Goal: Information Seeking & Learning: Learn about a topic

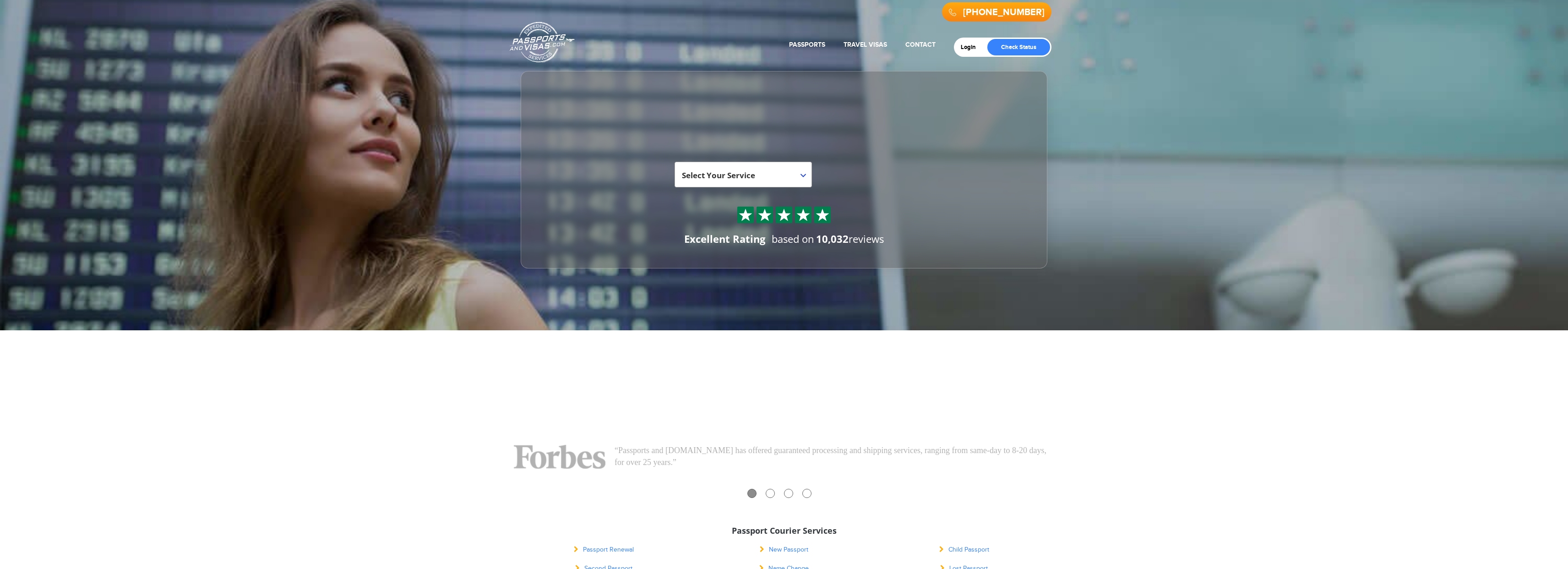
scroll to position [22, 0]
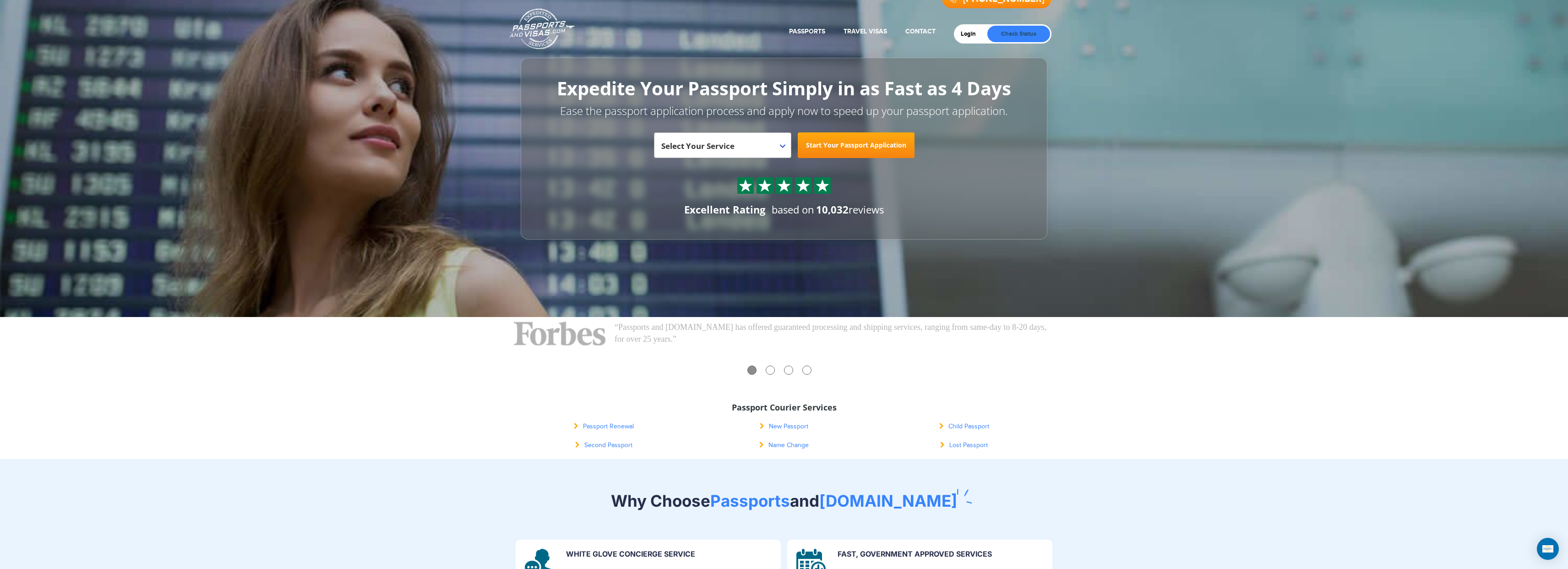
click at [1020, 35] on link "Check Status" at bounding box center [1018, 34] width 63 height 17
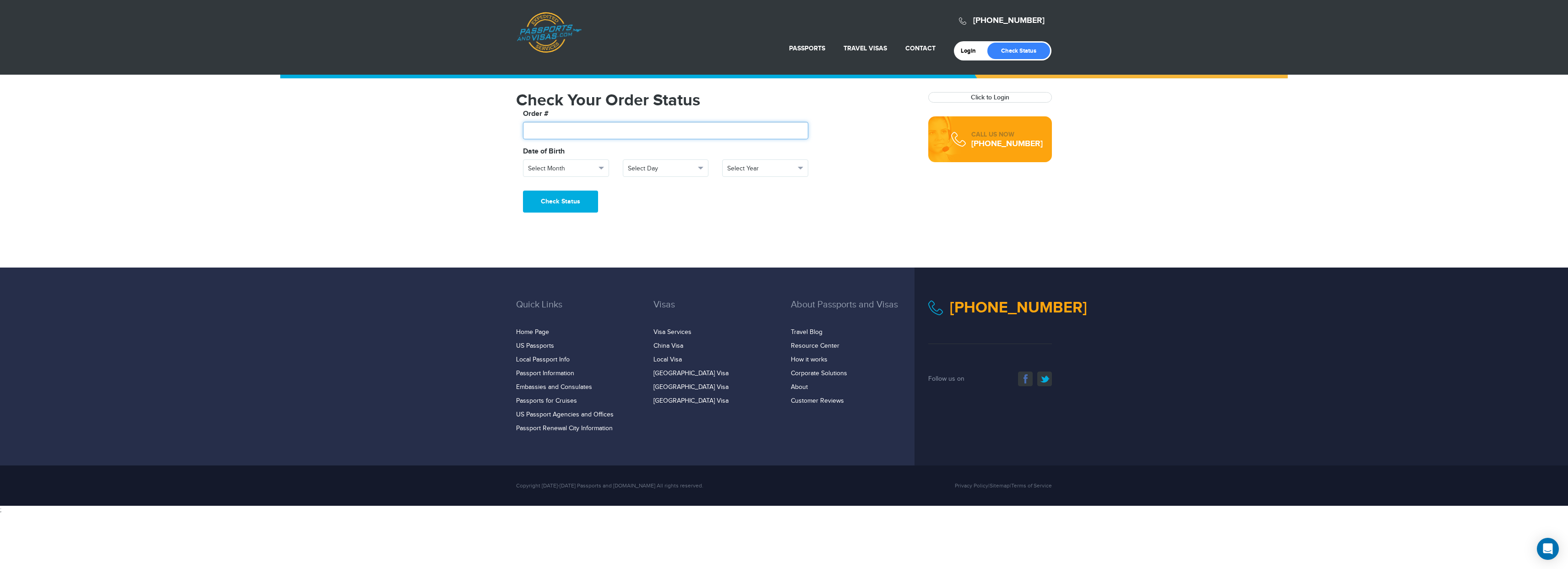
click at [641, 129] on input "text" at bounding box center [665, 131] width 285 height 18
paste input "*******"
type input "*******"
click at [566, 172] on span "Select Month" at bounding box center [562, 168] width 68 height 9
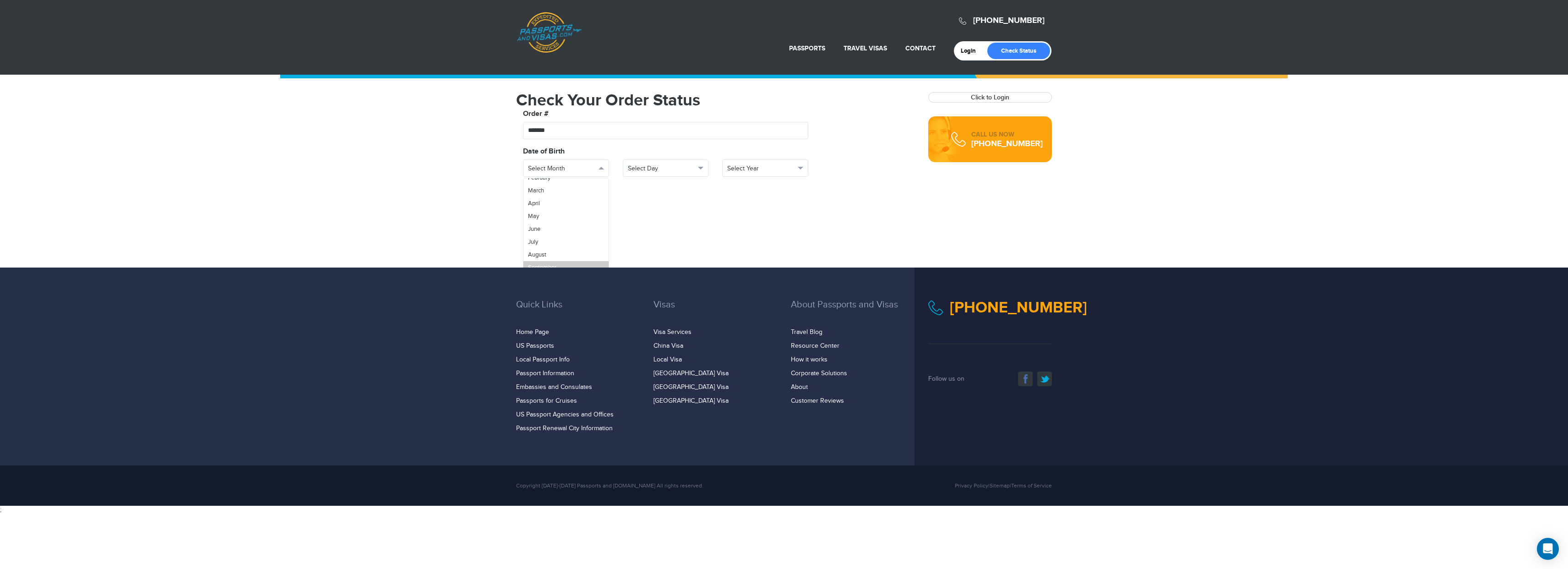
click at [553, 265] on span "September" at bounding box center [542, 267] width 29 height 7
click at [621, 168] on div "**********" at bounding box center [665, 169] width 93 height 18
click at [636, 168] on span "Select Day" at bounding box center [661, 168] width 68 height 9
click at [635, 233] on link "10" at bounding box center [665, 234] width 85 height 13
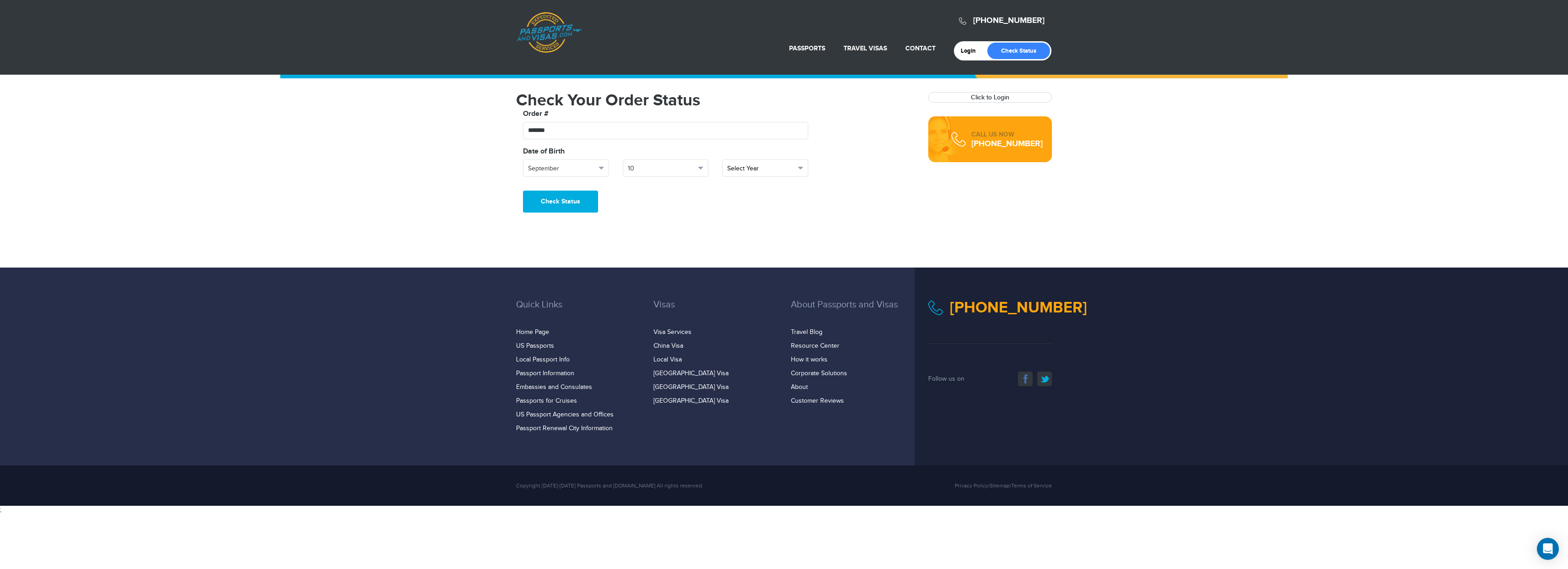
click at [735, 170] on span "Select Year" at bounding box center [761, 168] width 68 height 9
click at [742, 219] on link "1991" at bounding box center [765, 216] width 85 height 13
click at [578, 205] on button "Check Status" at bounding box center [561, 202] width 75 height 22
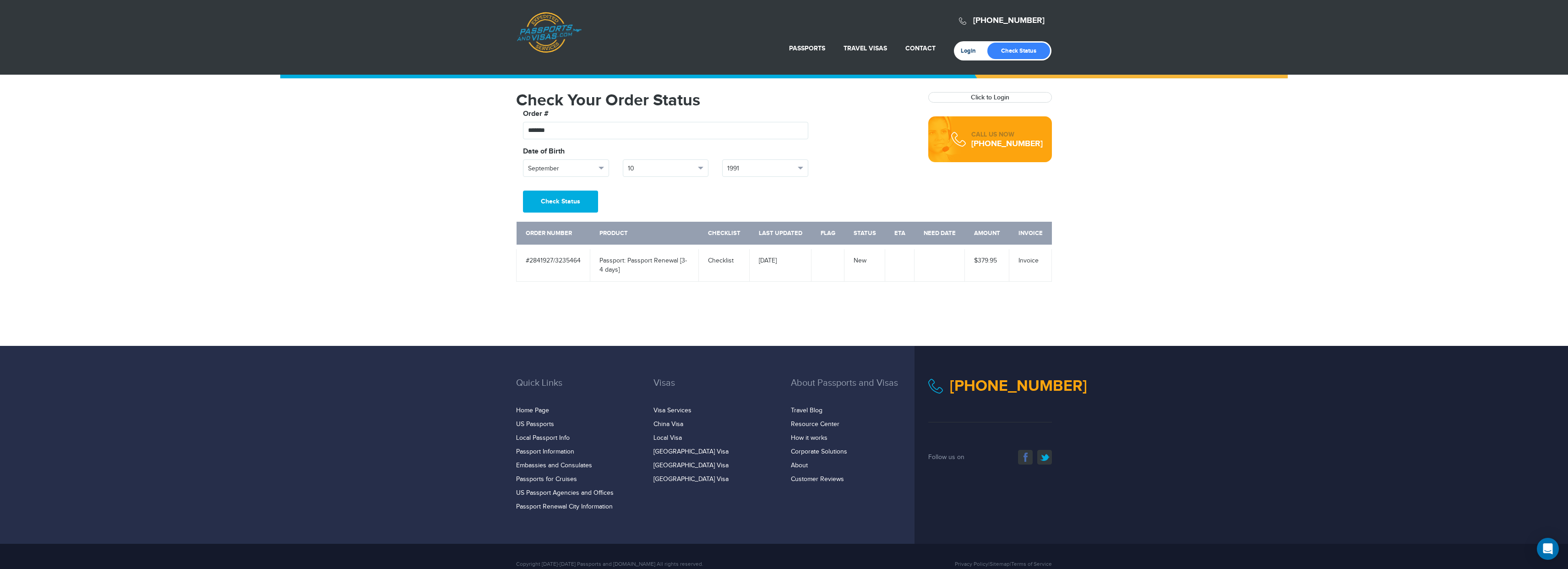
click at [967, 50] on link "Login" at bounding box center [971, 50] width 22 height 7
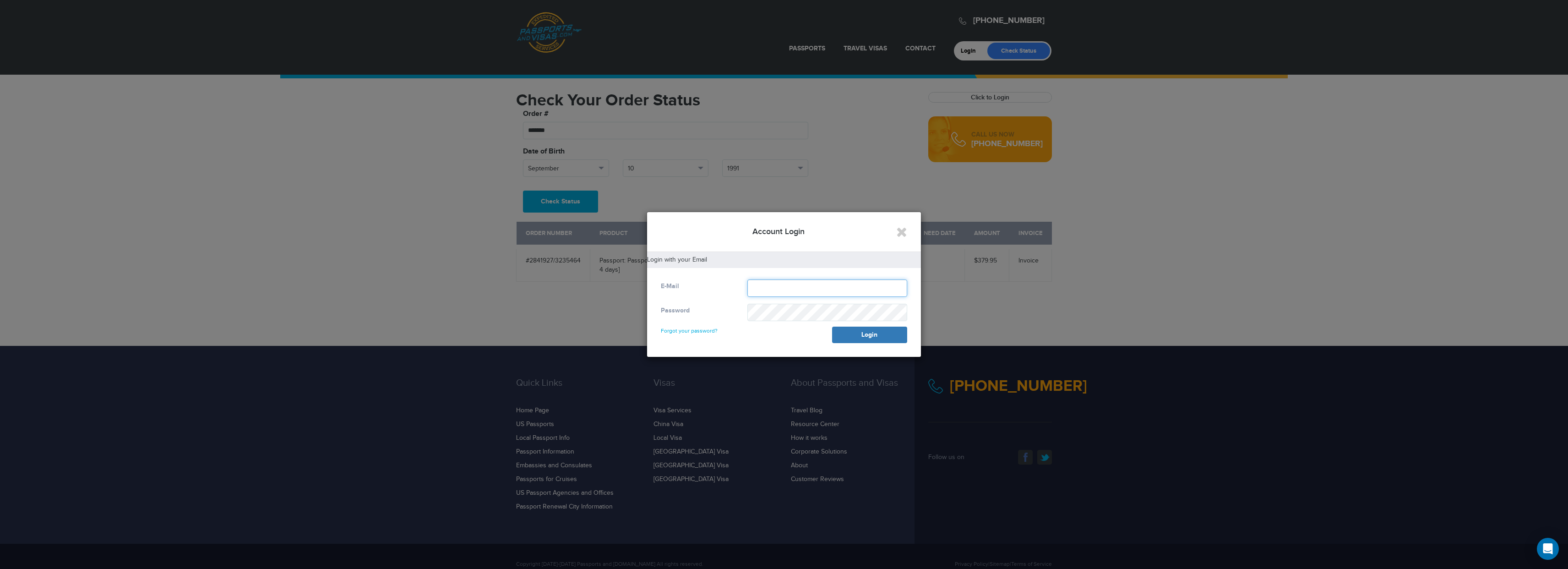
click at [808, 285] on input "text" at bounding box center [828, 288] width 160 height 18
type input "**********"
click at [832, 327] on button "Login" at bounding box center [870, 335] width 75 height 17
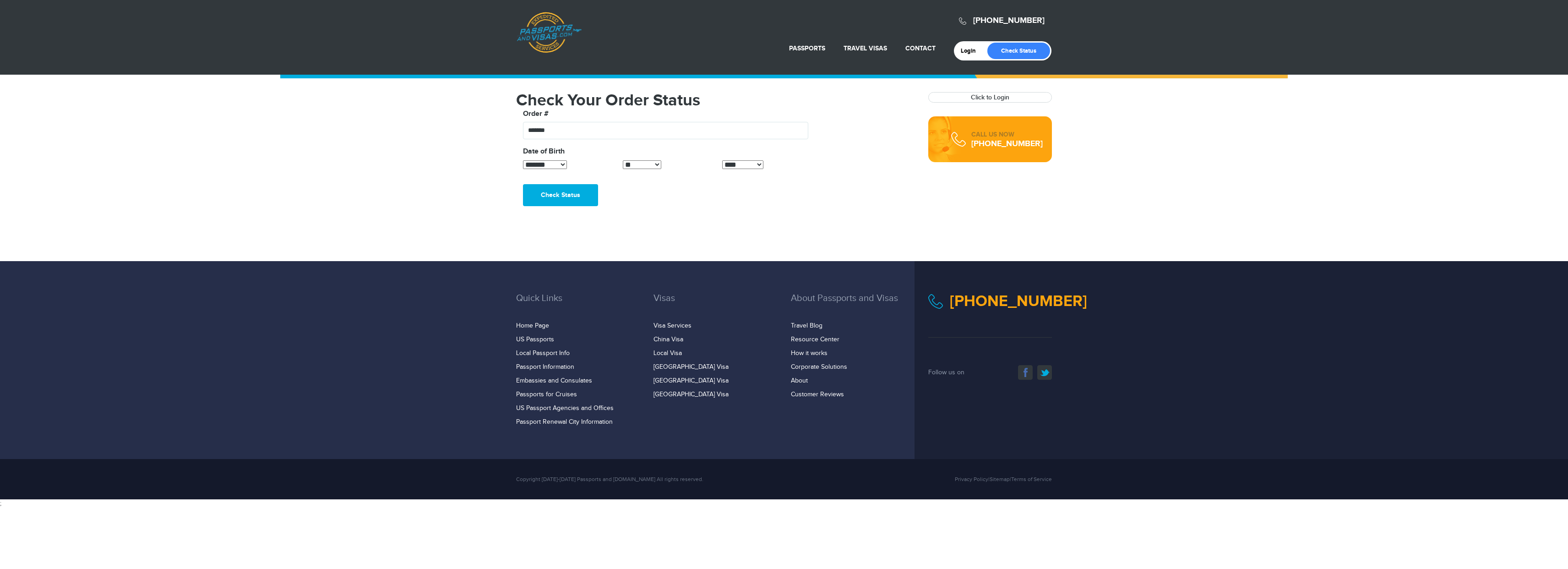
select select "*"
select select "**"
select select "****"
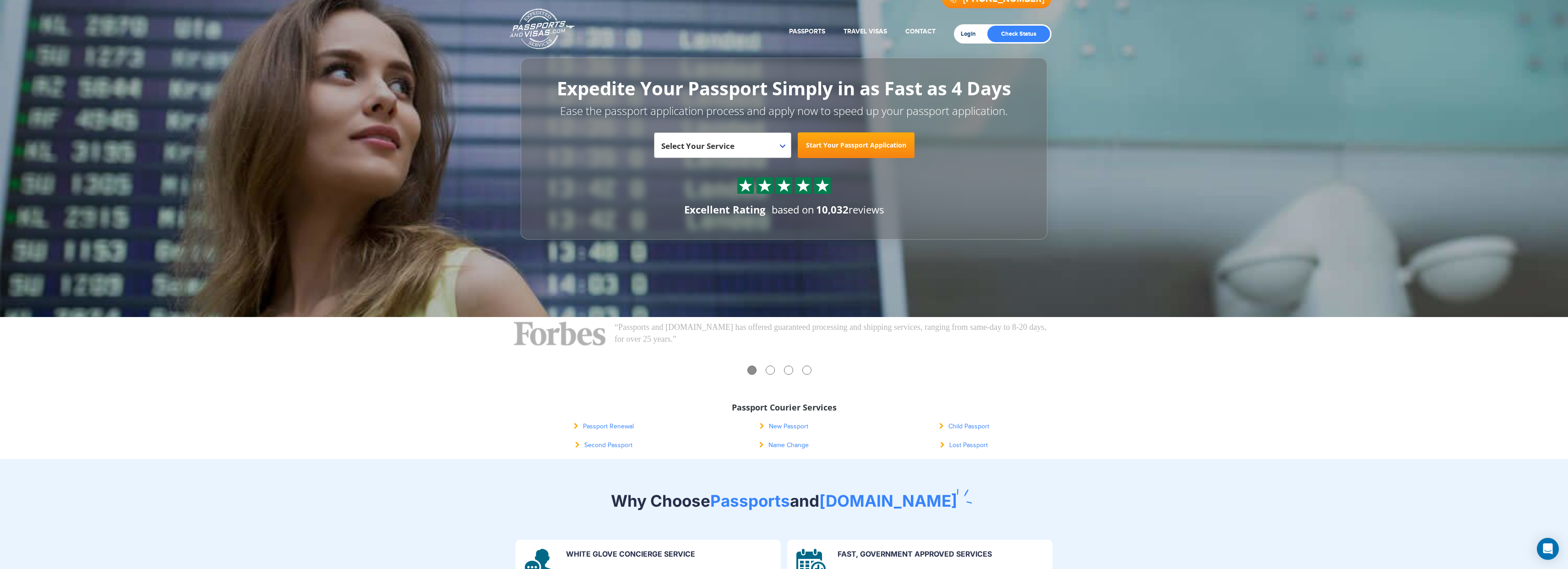
click at [969, 35] on link "Login" at bounding box center [971, 34] width 22 height 7
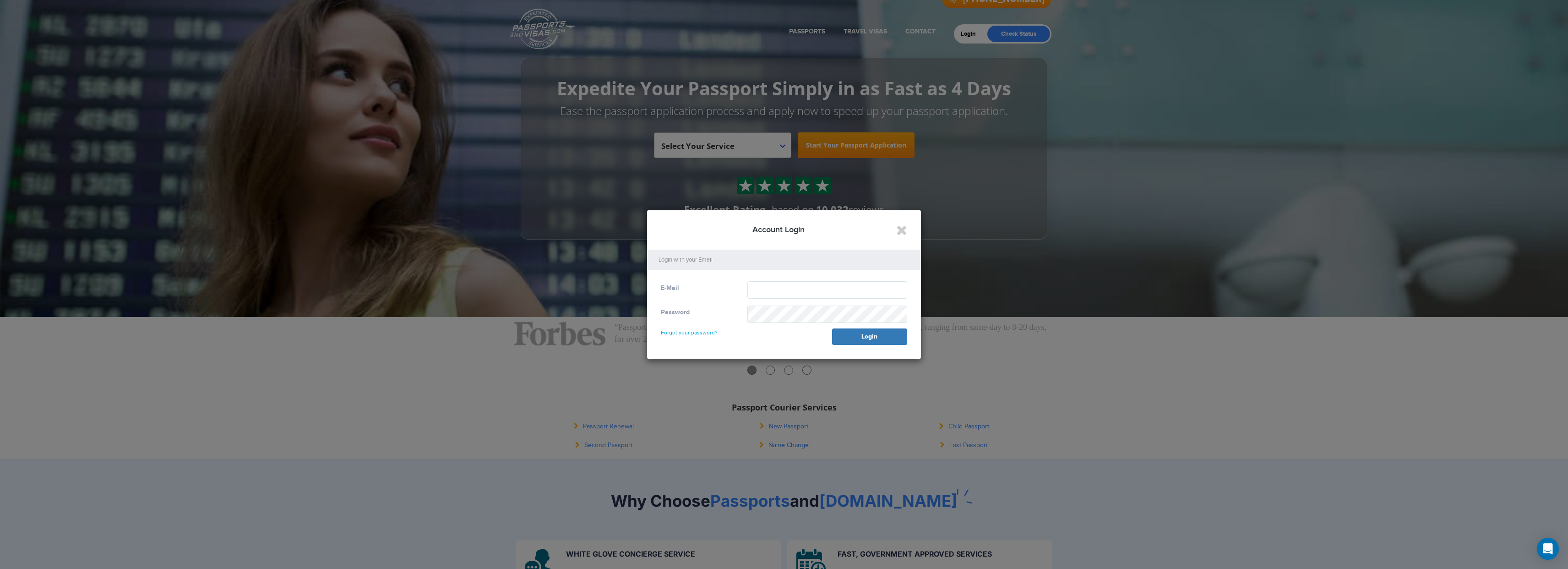
click at [698, 340] on div "Password Forgot your password? Login" at bounding box center [784, 324] width 260 height 39
click at [698, 339] on div "Password Forgot your password? Login" at bounding box center [784, 324] width 260 height 39
click at [698, 329] on link "Forgot your password?" at bounding box center [689, 328] width 57 height 14
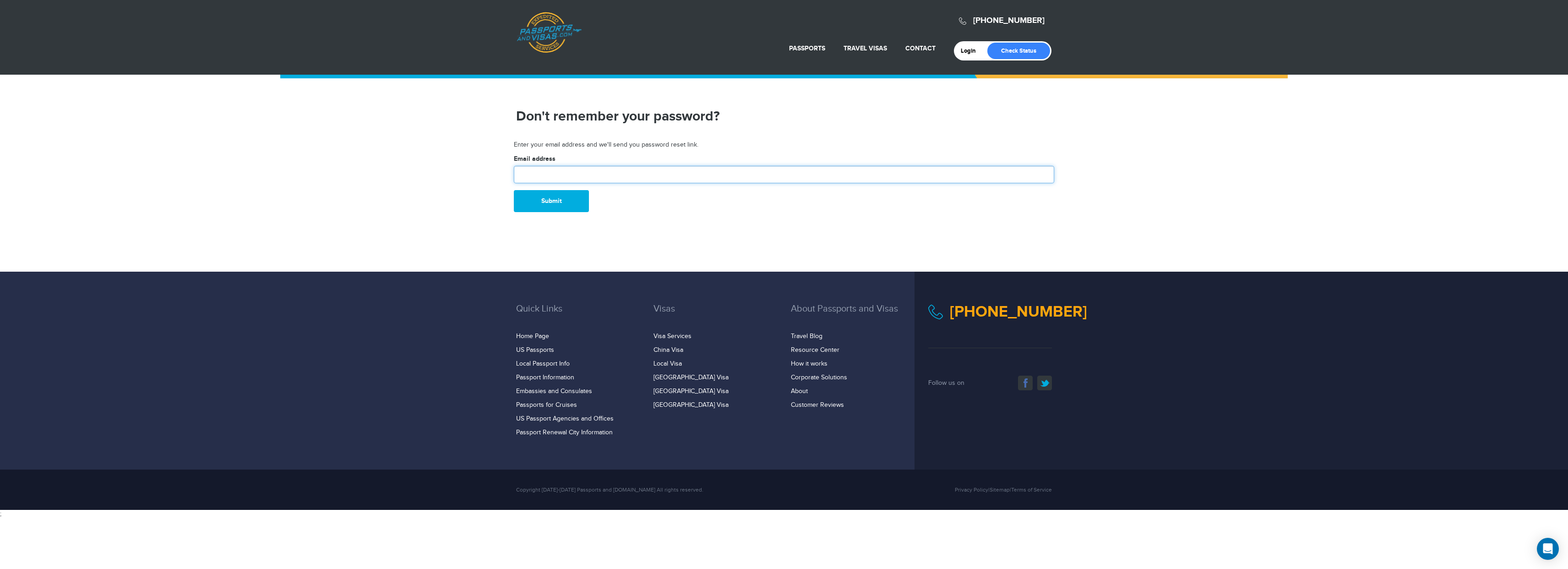
click at [633, 177] on input "text" at bounding box center [784, 175] width 541 height 18
type input "**********"
click at [559, 212] on div "[PHONE_NUMBER] Passports & [DOMAIN_NAME] Login Check Status Passports Passport …" at bounding box center [784, 255] width 1568 height 510
click at [559, 205] on button "Submit" at bounding box center [551, 201] width 75 height 22
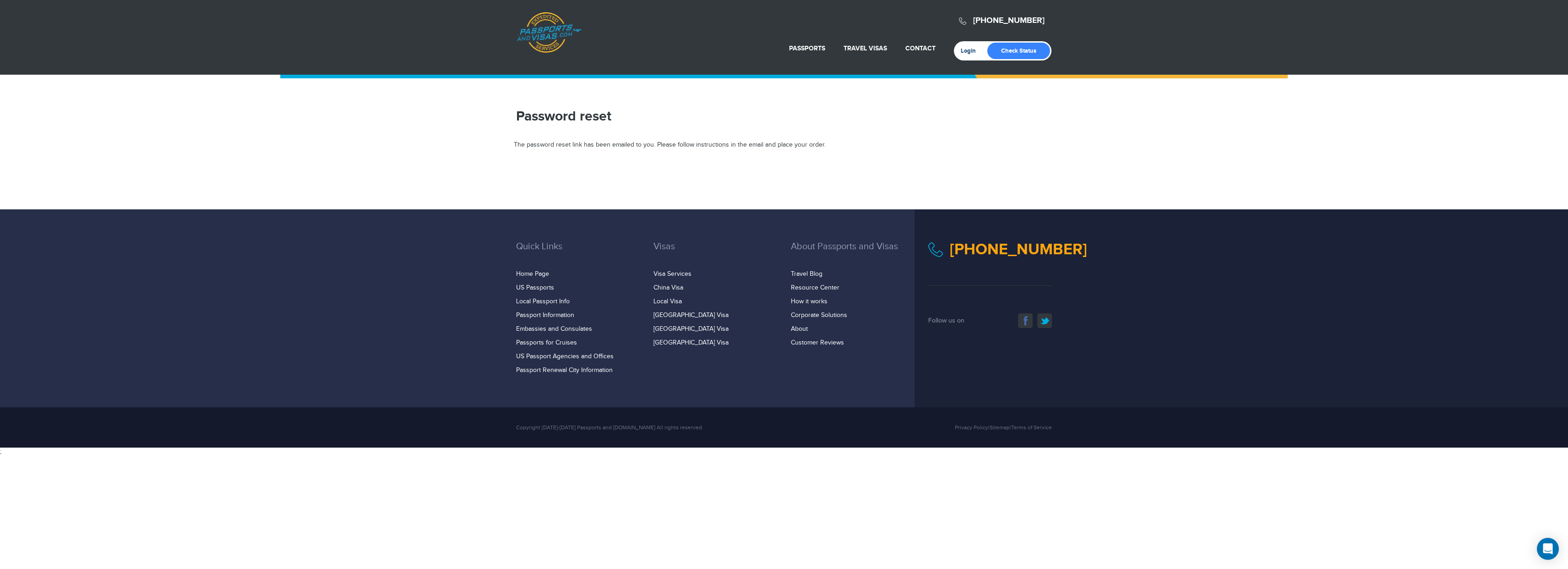
click at [971, 47] on link "Login" at bounding box center [971, 50] width 22 height 7
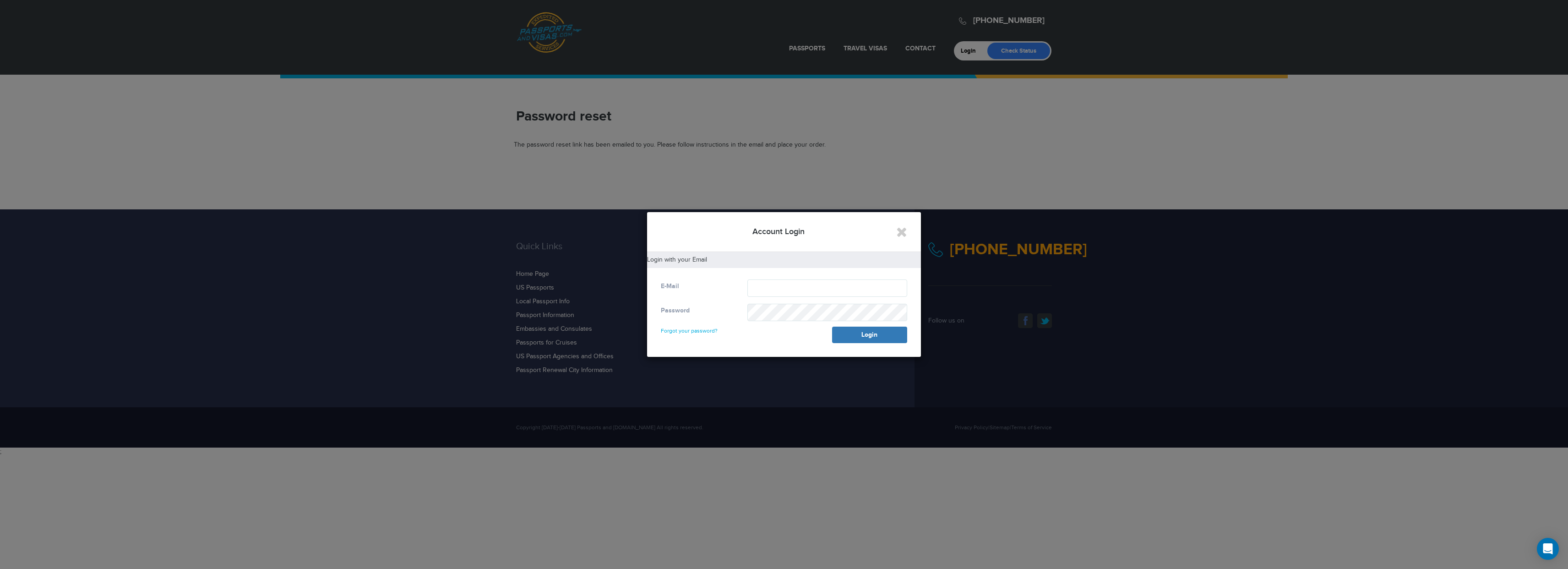
click at [788, 276] on div "E-Mail Password Forgot your password? Login" at bounding box center [784, 316] width 274 height 82
click at [788, 281] on input "text" at bounding box center [828, 288] width 160 height 18
click at [711, 387] on div at bounding box center [784, 284] width 1568 height 569
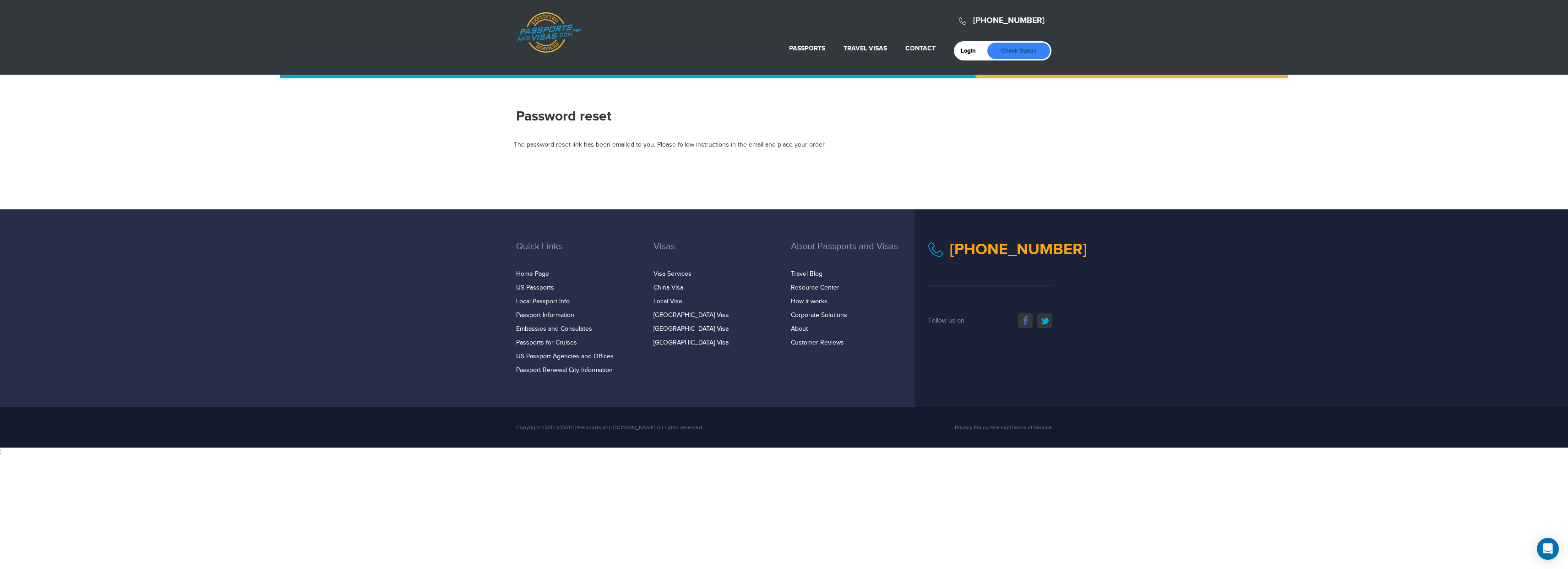
click at [1026, 46] on link "Check Status" at bounding box center [1018, 50] width 63 height 17
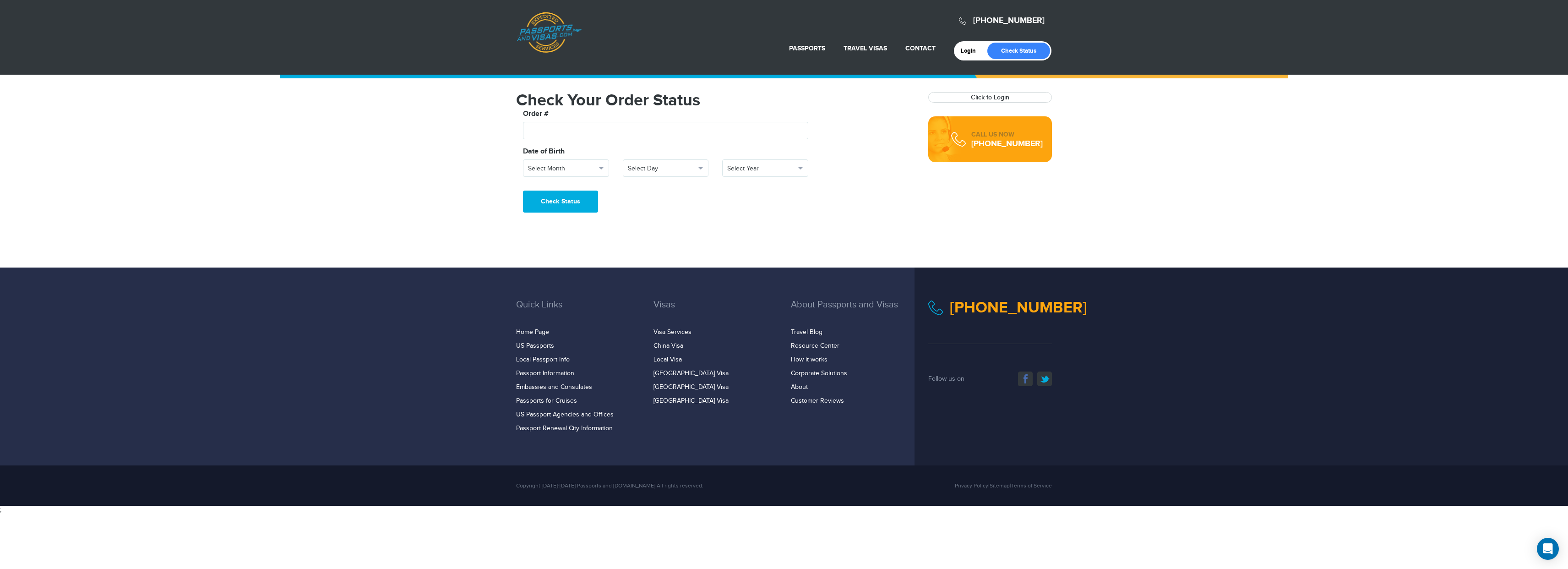
click at [640, 145] on fieldset "**********" at bounding box center [715, 149] width 399 height 82
click at [646, 134] on input "text" at bounding box center [665, 131] width 285 height 18
click at [639, 132] on input "text" at bounding box center [665, 131] width 285 height 18
type input "*******"
click at [575, 168] on span "Select Month" at bounding box center [562, 168] width 68 height 9
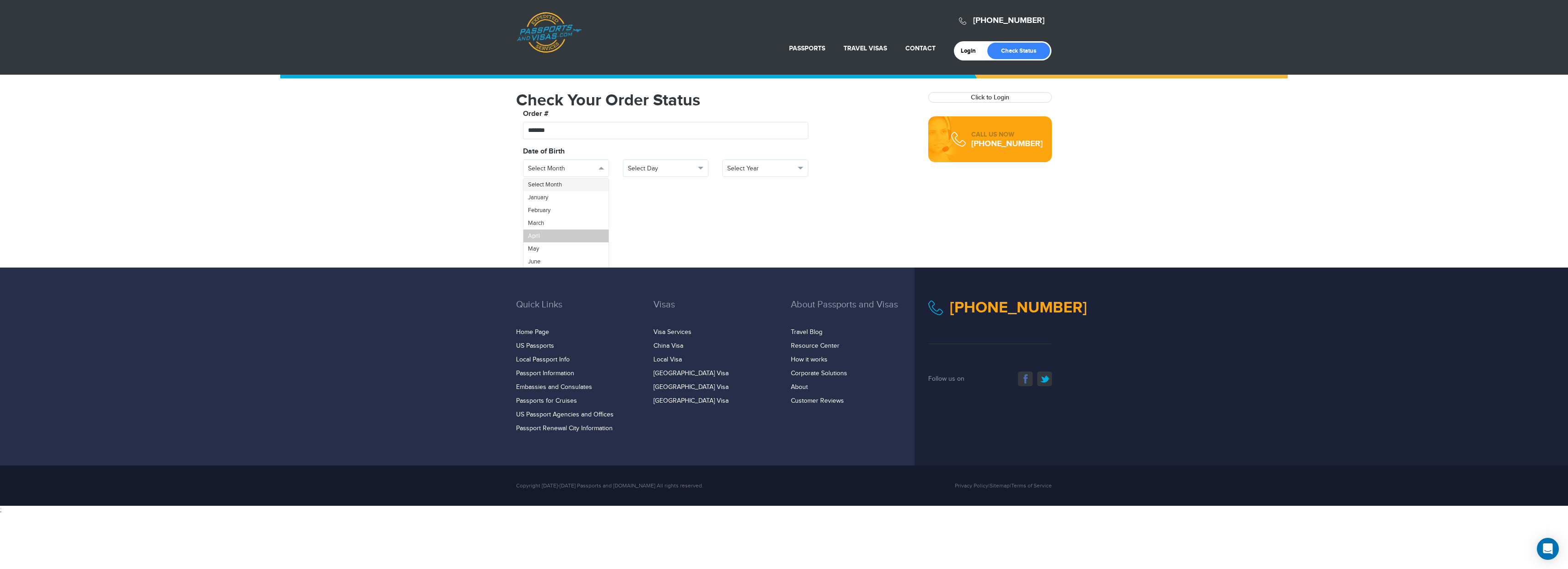
scroll to position [33, 0]
click at [564, 264] on link "September" at bounding box center [566, 268] width 85 height 13
click at [638, 164] on span "Select Day" at bounding box center [661, 168] width 68 height 9
click at [652, 195] on link "10" at bounding box center [665, 193] width 85 height 13
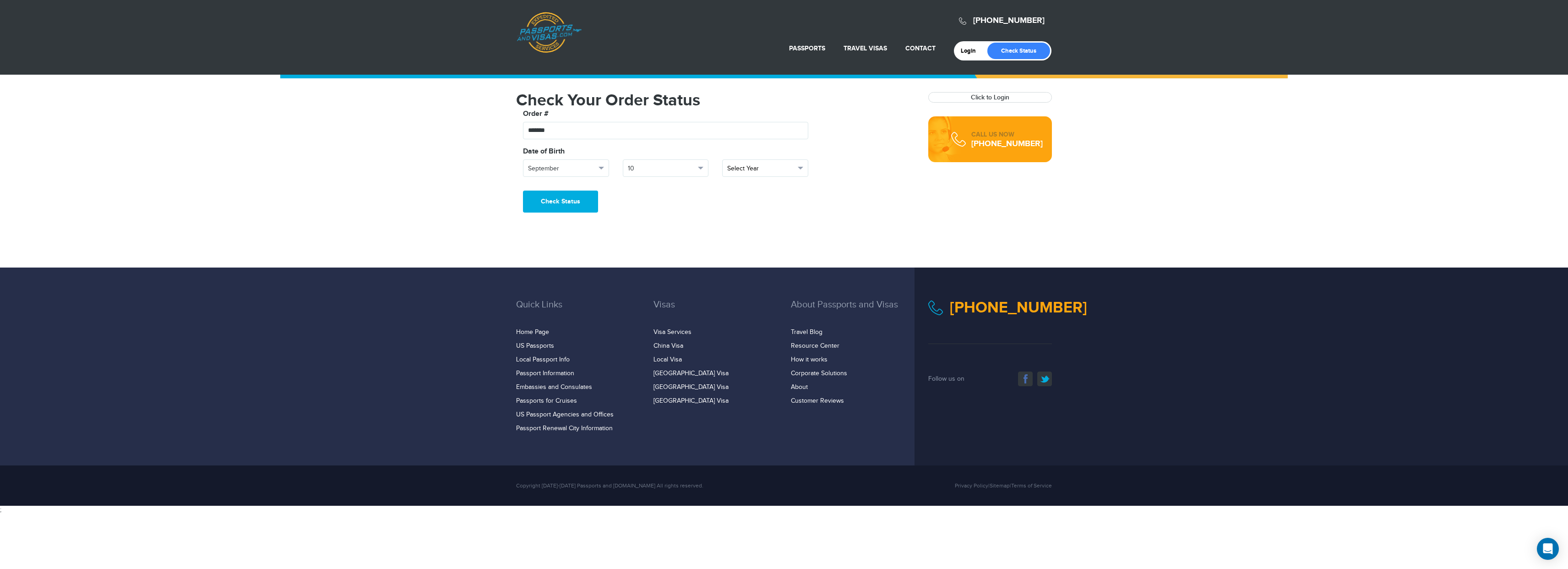
click at [748, 167] on span "Select Year" at bounding box center [761, 168] width 68 height 9
click at [748, 249] on link "1991" at bounding box center [765, 249] width 85 height 13
click at [581, 199] on button "Check Status" at bounding box center [561, 202] width 75 height 22
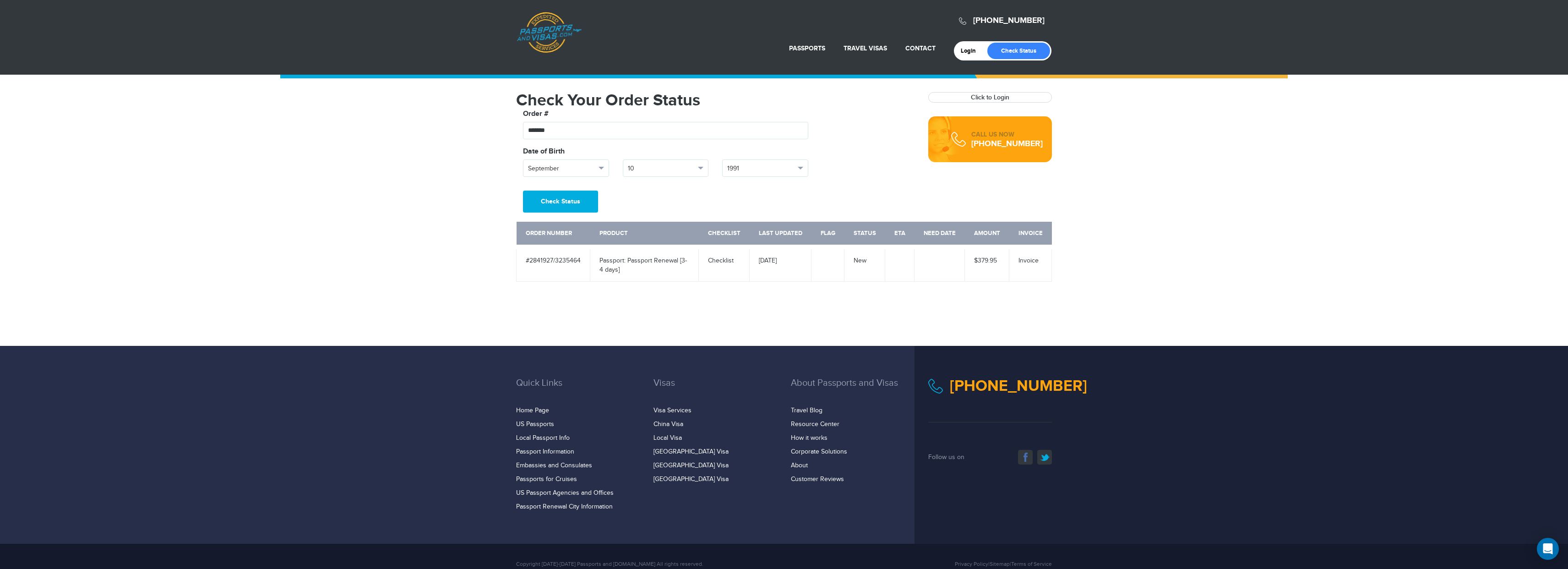
click at [556, 245] on th "Order Number" at bounding box center [554, 235] width 73 height 26
click at [988, 99] on link "Click to Login" at bounding box center [990, 97] width 38 height 8
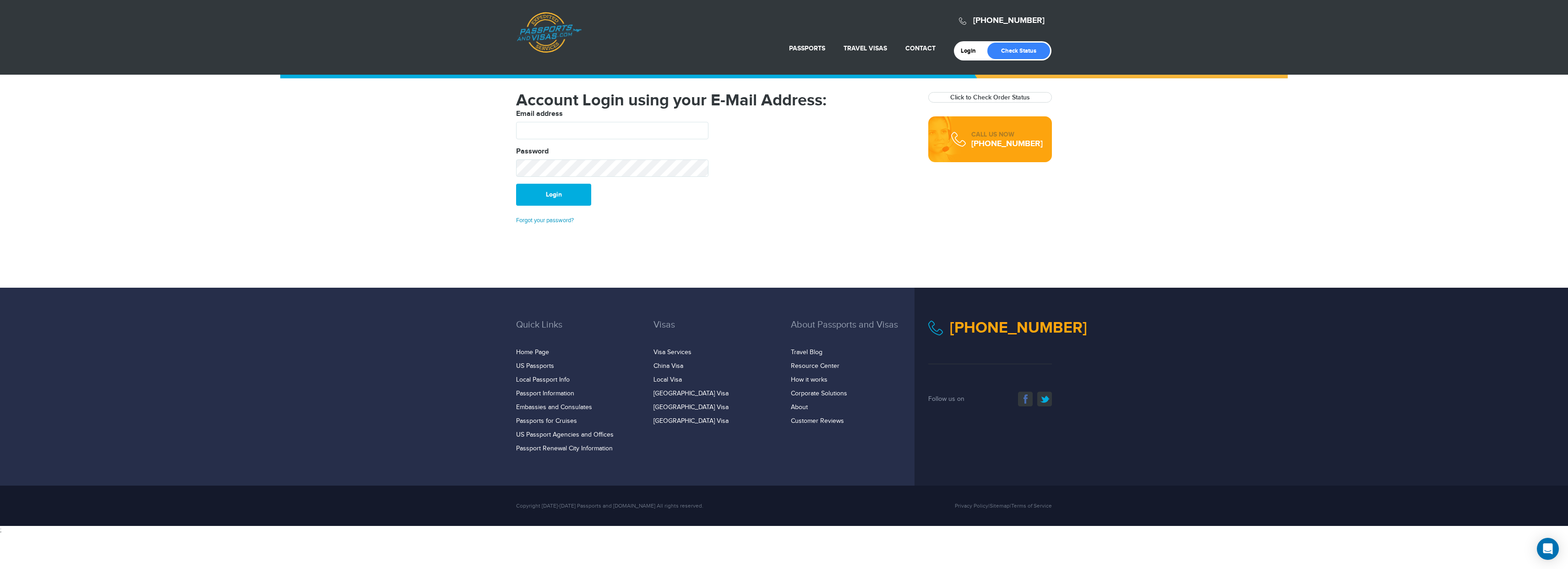
click at [562, 223] on link "Forgot your password?" at bounding box center [545, 220] width 58 height 7
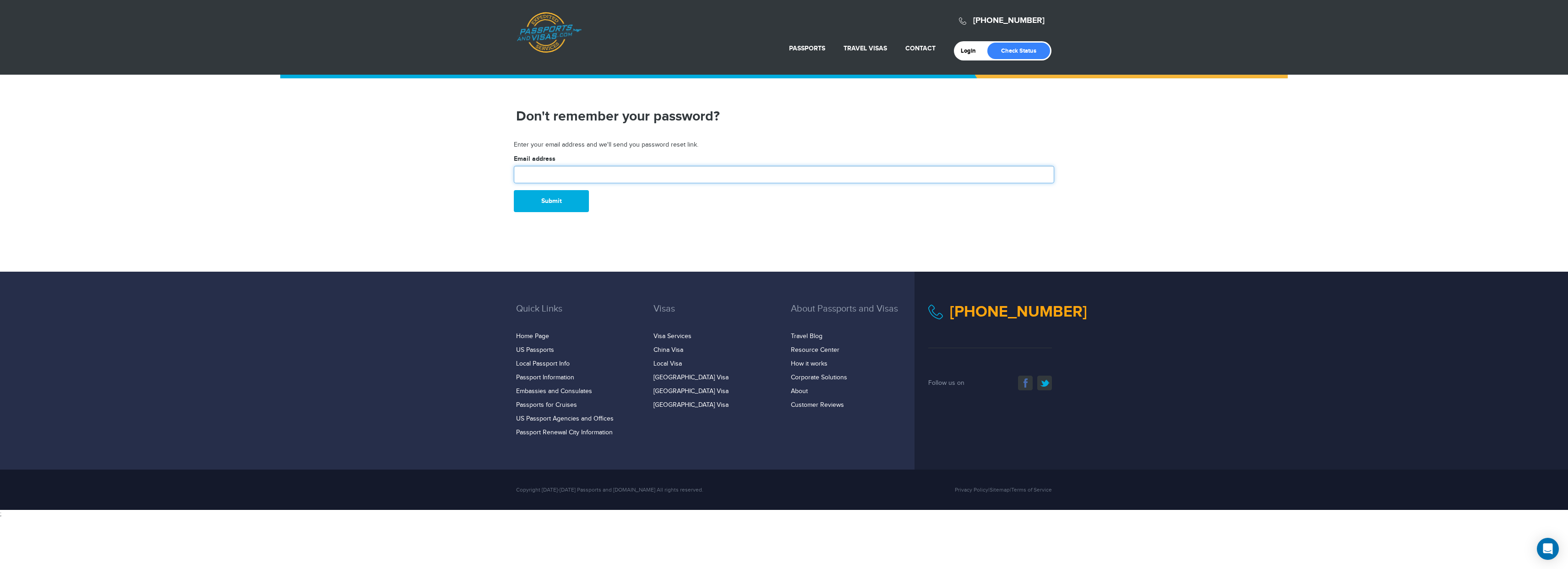
click at [563, 174] on input "text" at bounding box center [784, 175] width 541 height 18
type input "**********"
click at [563, 199] on button "Submit" at bounding box center [551, 201] width 75 height 22
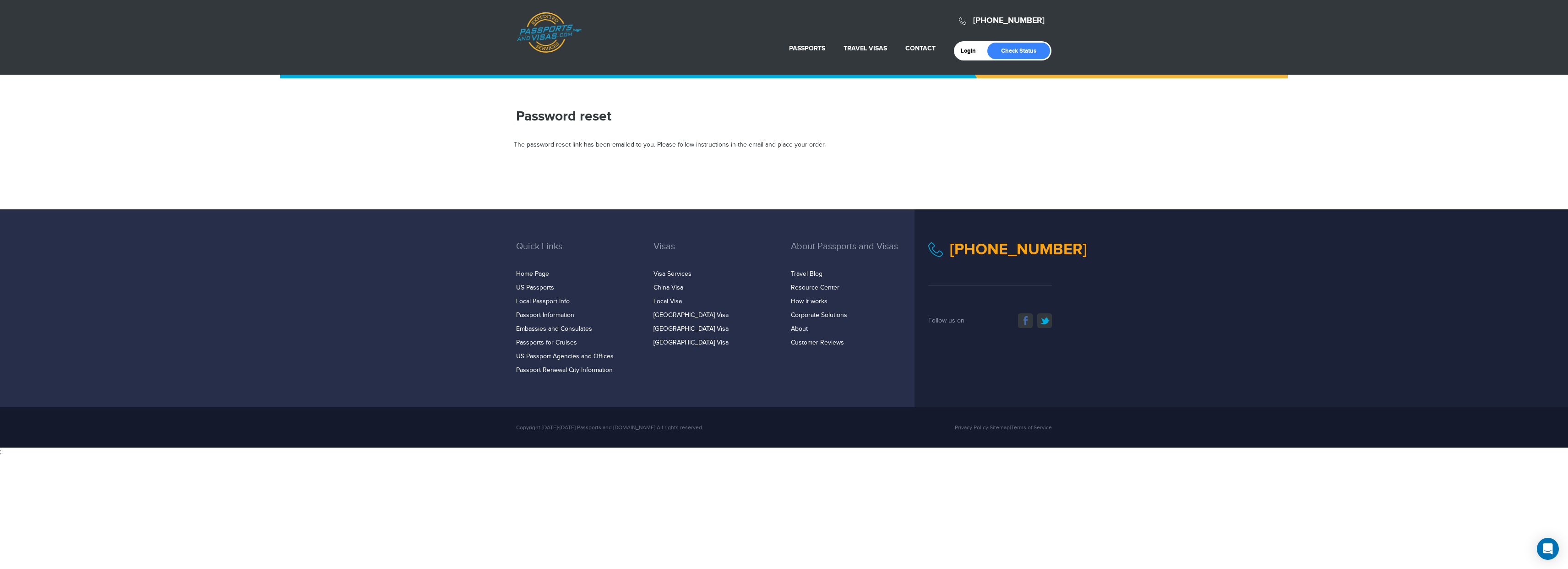
click at [823, 349] on div "Quick Links Home Page US Passports Local Passport Info Passport Information Emb…" at bounding box center [784, 308] width 550 height 133
click at [823, 348] on div "Quick Links Home Page US Passports Local Passport Info Passport Information Emb…" at bounding box center [784, 308] width 550 height 133
click at [822, 344] on link "Customer Reviews" at bounding box center [817, 342] width 54 height 7
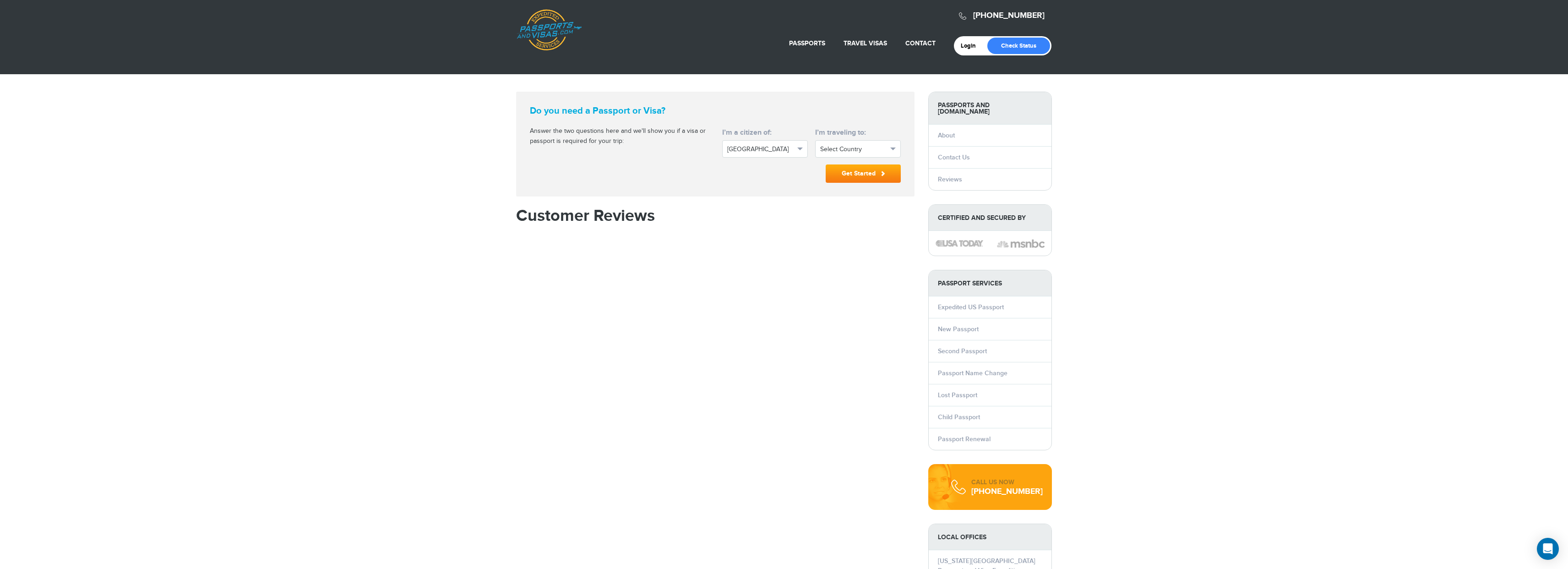
scroll to position [9, 0]
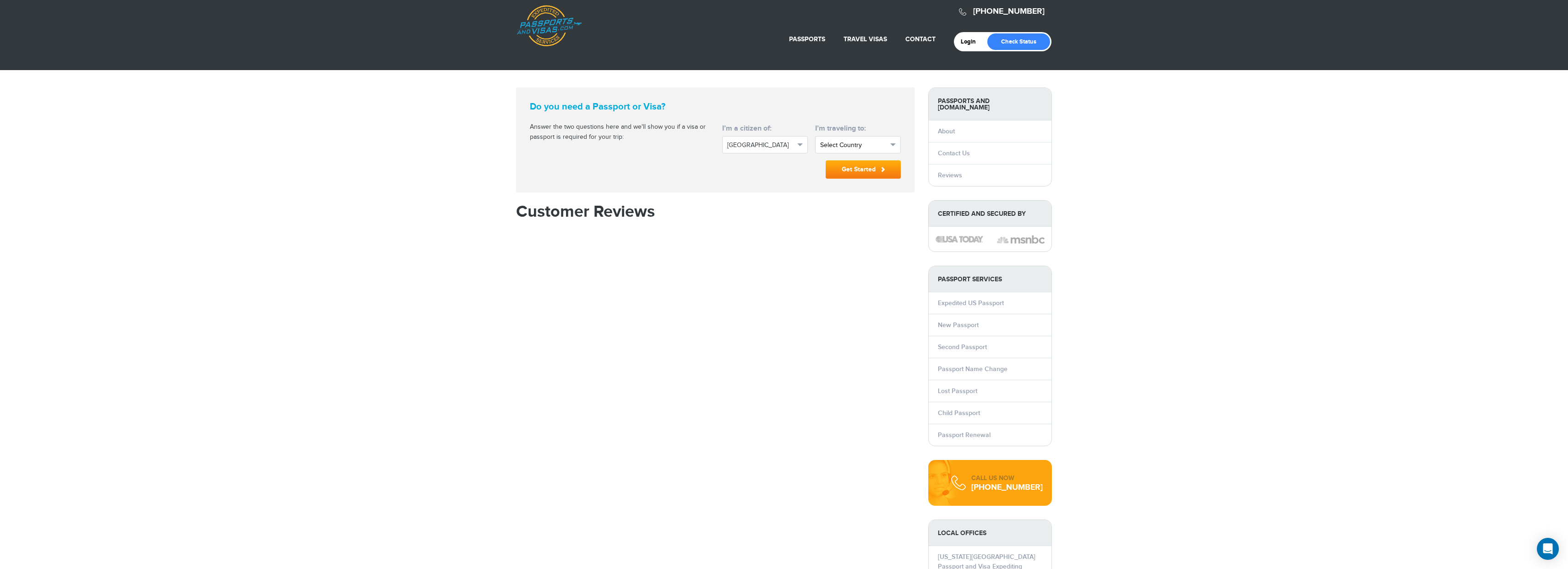
click at [844, 149] on span "Select Country" at bounding box center [854, 145] width 67 height 9
click at [849, 183] on link "Israel" at bounding box center [858, 180] width 85 height 13
click at [852, 175] on button "Get Started" at bounding box center [863, 169] width 75 height 18
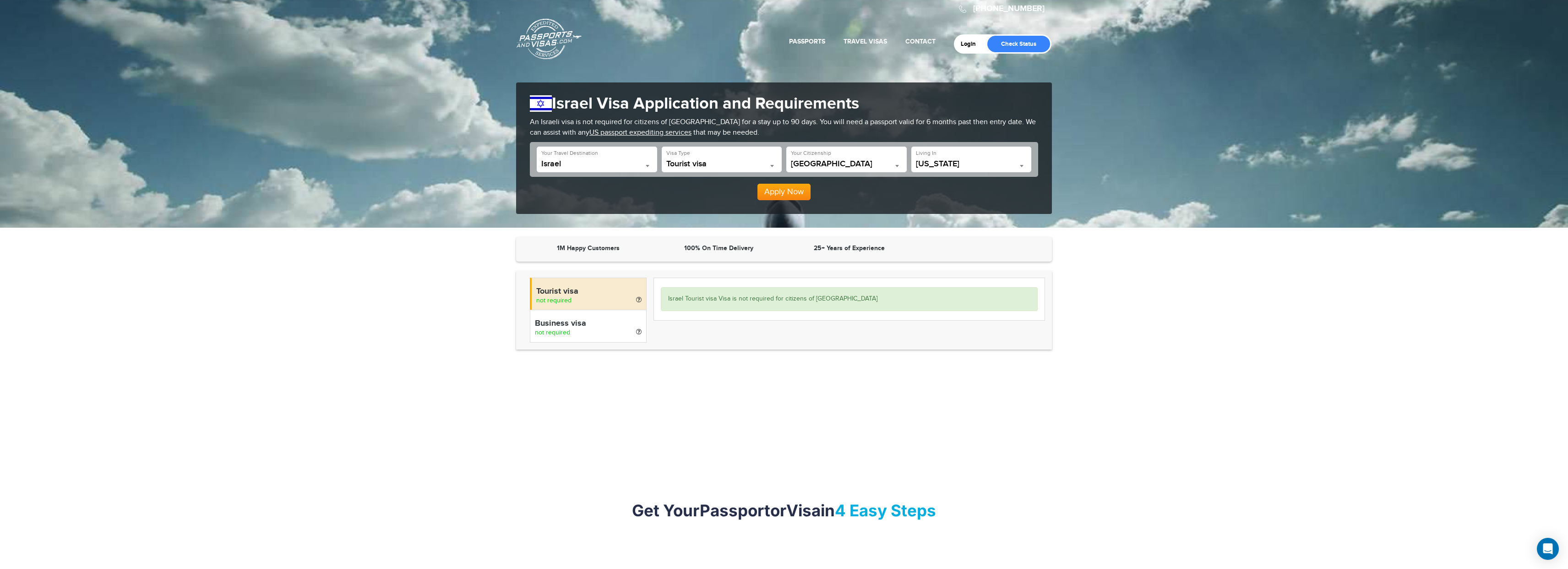
scroll to position [14, 0]
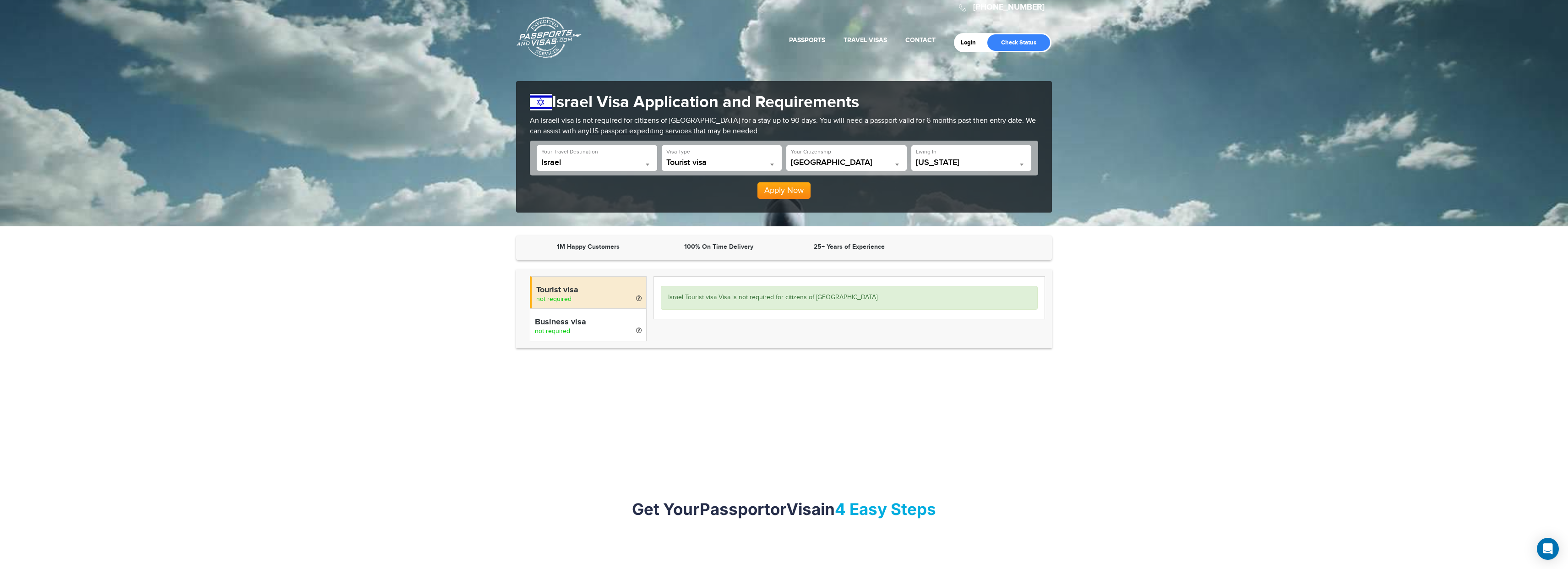
click at [701, 174] on div "**********" at bounding box center [784, 158] width 508 height 35
click at [701, 161] on span "Tourist visa" at bounding box center [721, 162] width 111 height 9
click at [700, 104] on h1 "Israel Visa Application and Requirements" at bounding box center [784, 102] width 508 height 20
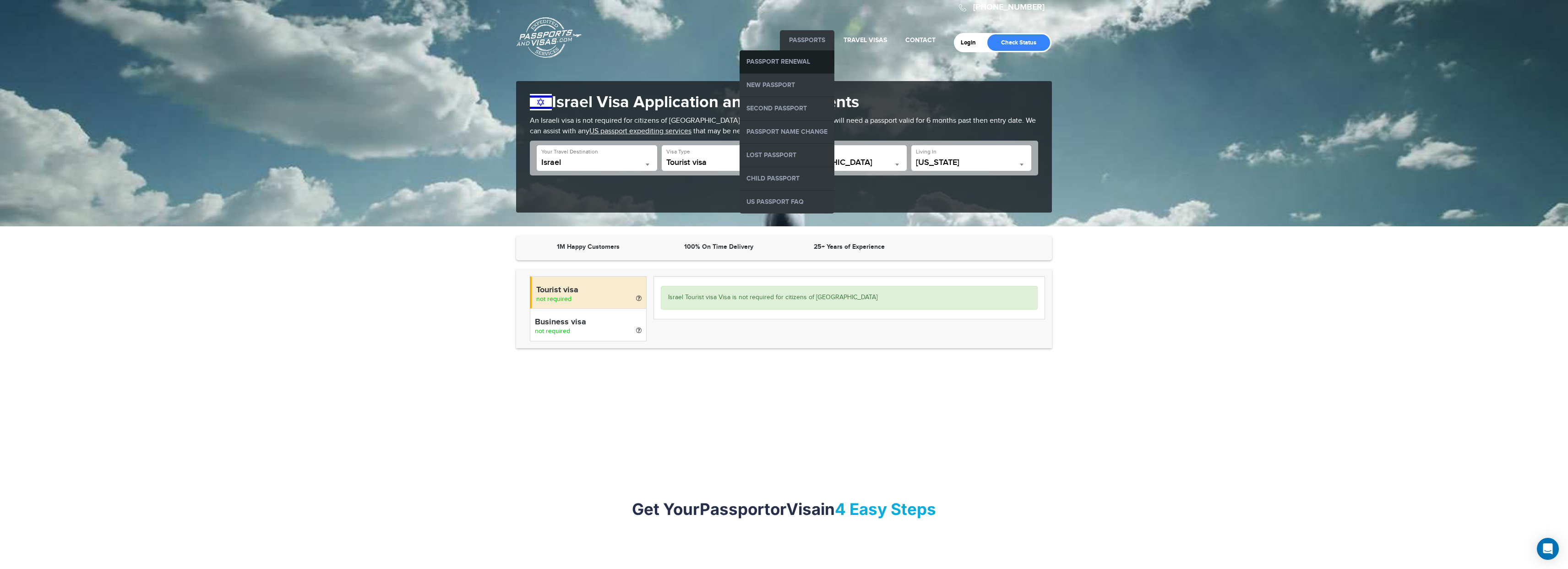
click at [799, 65] on link "Passport Renewal" at bounding box center [787, 62] width 95 height 23
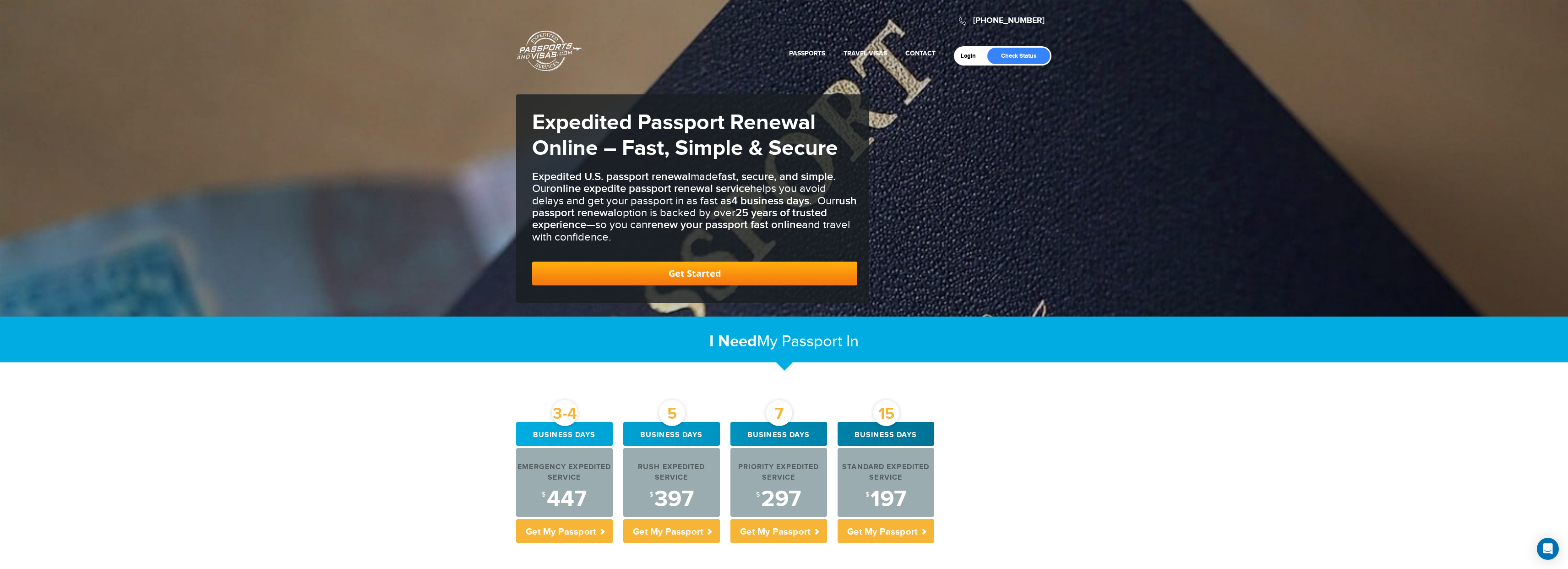
drag, startPoint x: 923, startPoint y: 54, endPoint x: 923, endPoint y: 30, distance: 24.0
click at [923, 30] on div "800-860-8610 Passports & Visas.com Login Check Status Passports Passport Renewa…" at bounding box center [784, 35] width 550 height 62
click at [911, 84] on link "About" at bounding box center [900, 75] width 89 height 23
click at [909, 136] on link "Resource Center" at bounding box center [900, 145] width 89 height 23
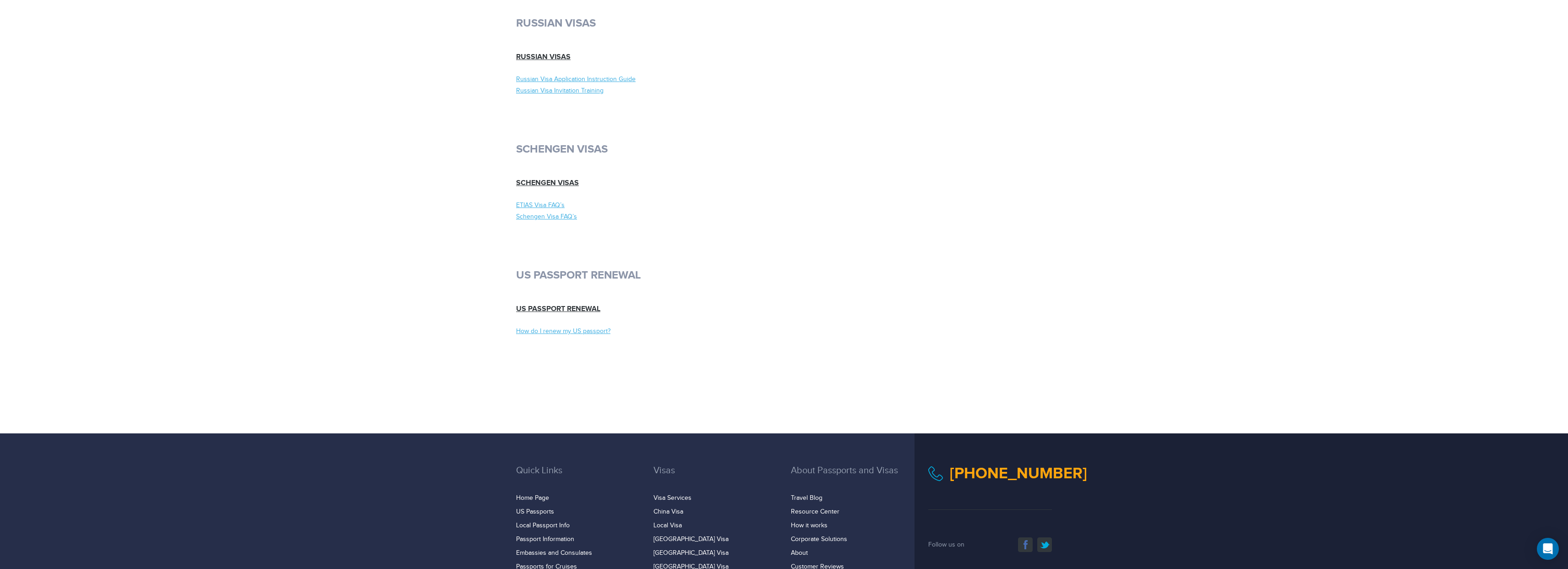
scroll to position [4994, 0]
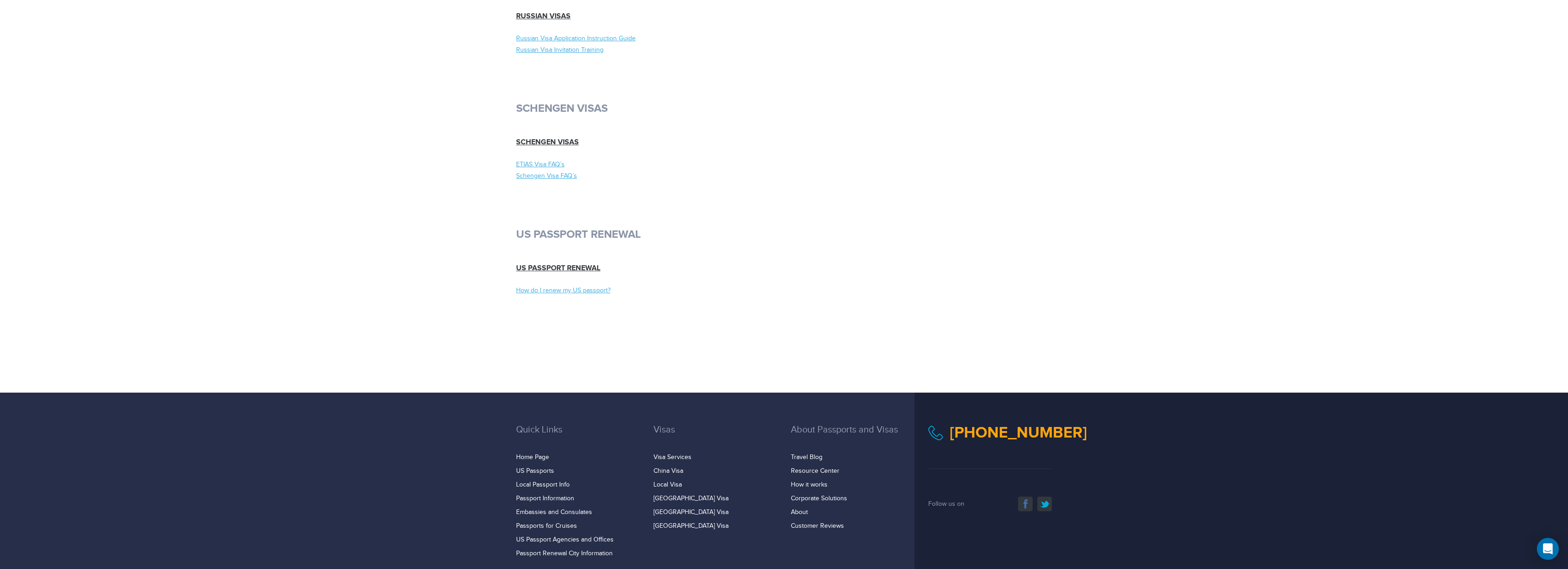
click at [575, 284] on div "US Passport Renewal How do I renew my US passport?" at bounding box center [647, 282] width 275 height 54
click at [575, 288] on link "How do I renew my US passport?" at bounding box center [646, 290] width 261 height 9
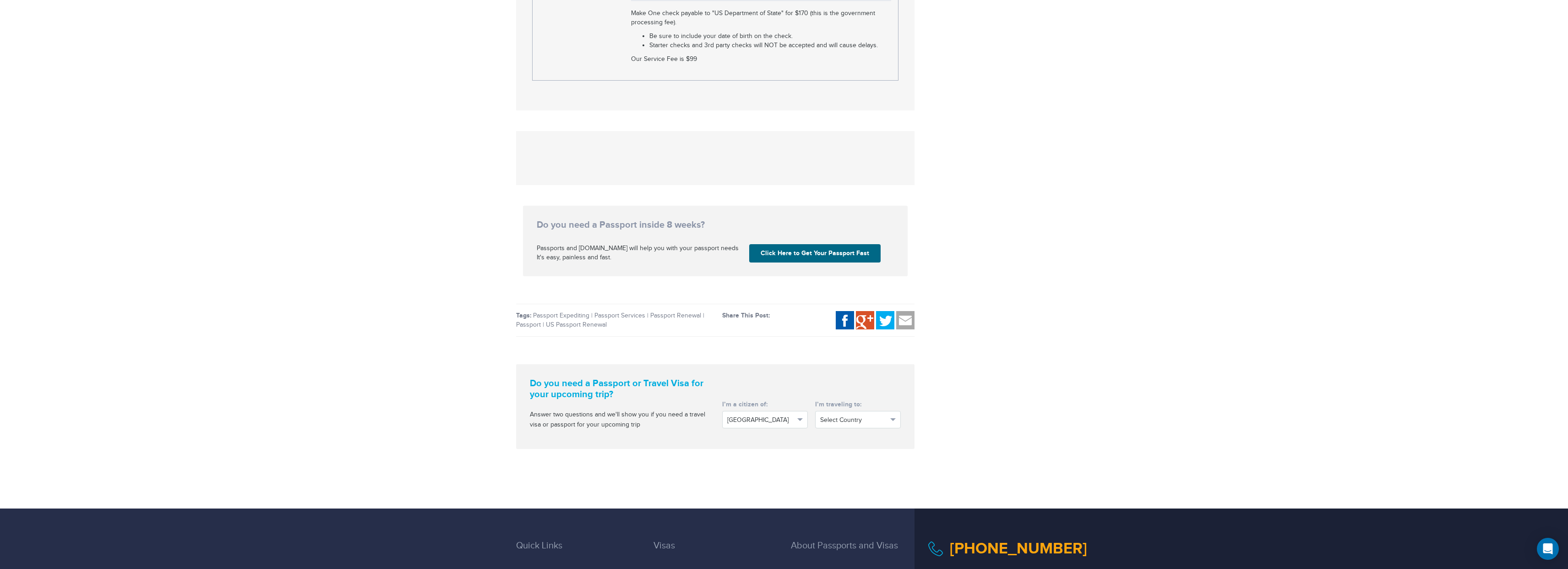
scroll to position [1621, 0]
click at [777, 244] on link "Click Here to Get Your Passport Fast" at bounding box center [815, 253] width 132 height 18
click at [793, 244] on link "Click Here to Get Your Passport Fast" at bounding box center [815, 253] width 132 height 18
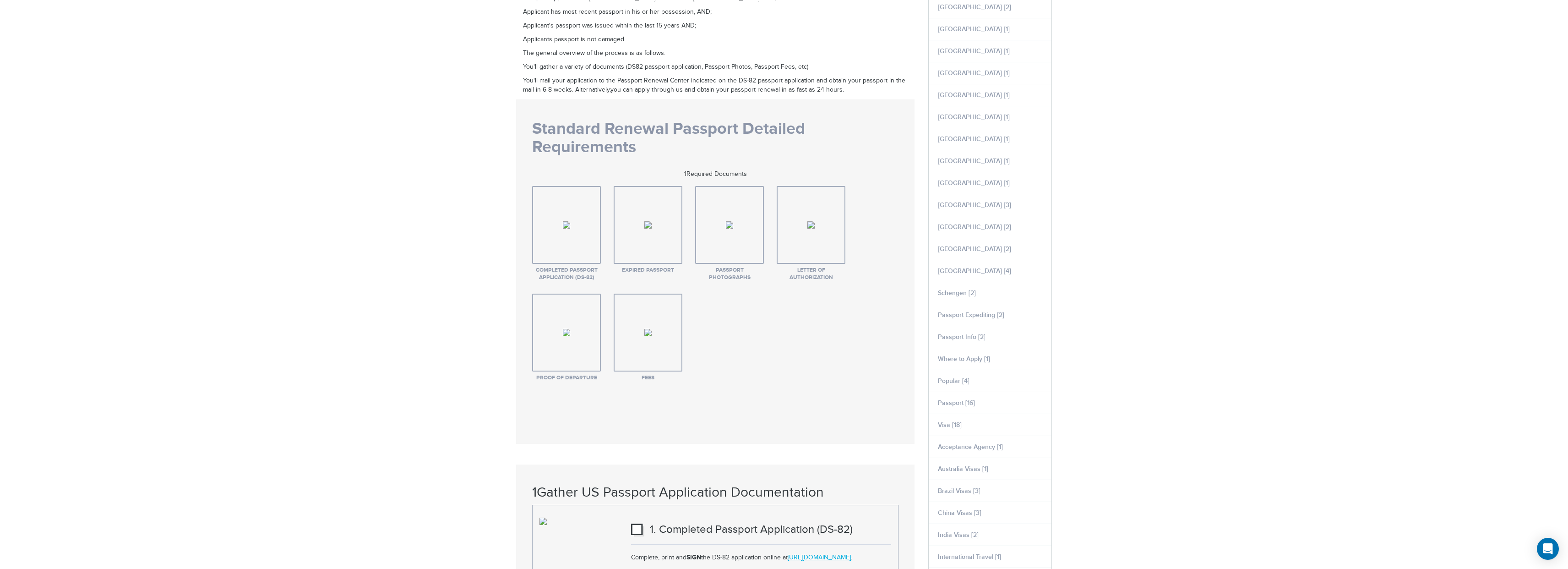
scroll to position [0, 0]
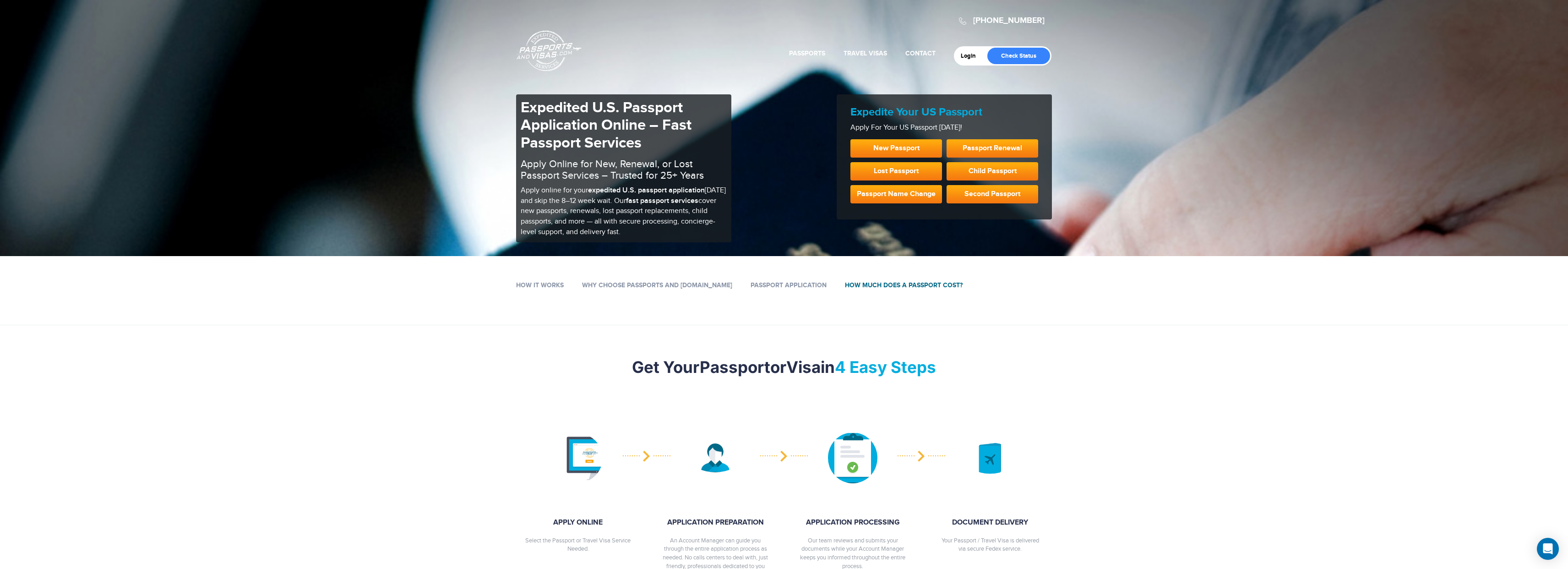
click at [863, 288] on link "How Much Does a Passport Cost?" at bounding box center [903, 285] width 117 height 8
click at [872, 284] on link "How Much Does a Passport Cost?" at bounding box center [903, 285] width 117 height 8
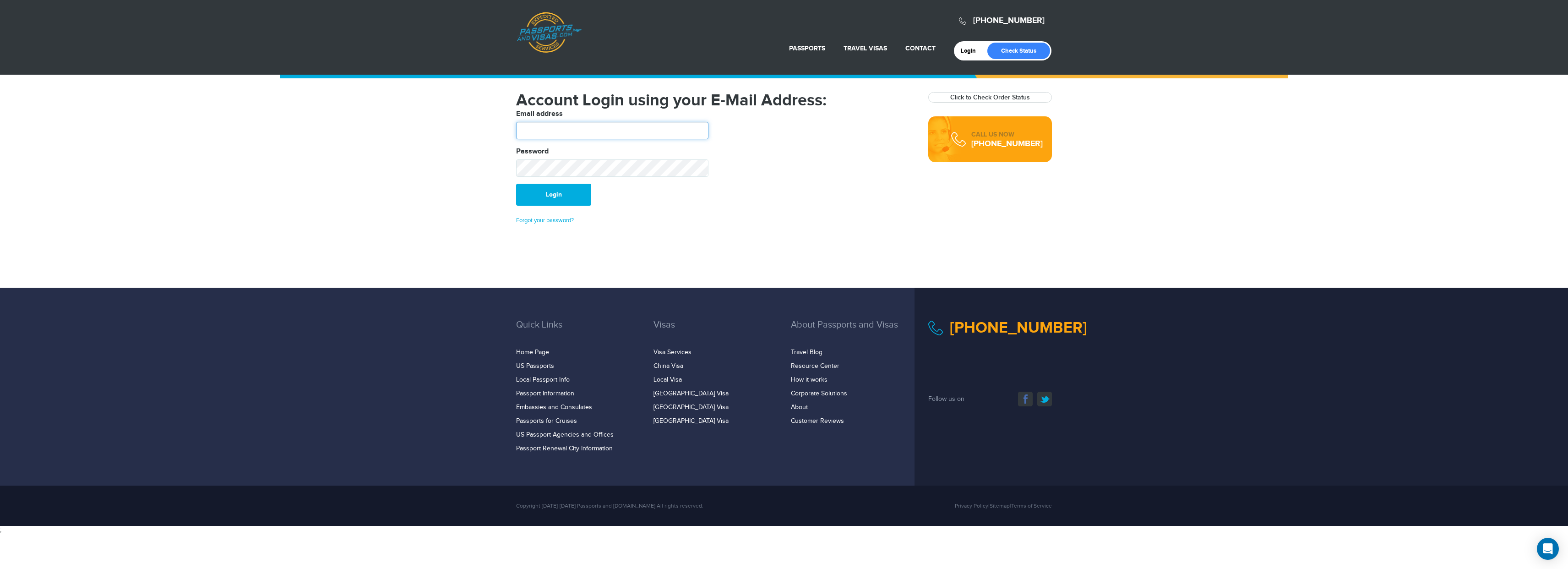
click at [540, 126] on input "text" at bounding box center [612, 131] width 193 height 18
type input "**********"
click at [516, 184] on button "Login" at bounding box center [554, 195] width 75 height 22
